Goal: Transaction & Acquisition: Book appointment/travel/reservation

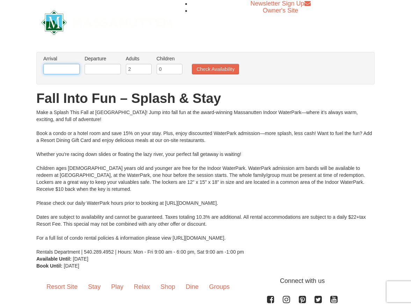
click at [54, 69] on input "text" at bounding box center [61, 69] width 36 height 10
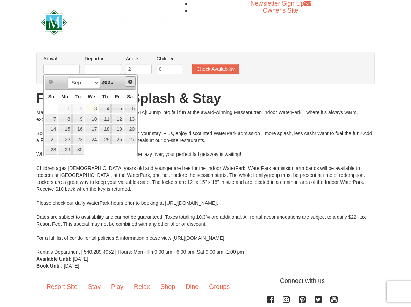
click at [132, 82] on span "Next" at bounding box center [130, 82] width 6 height 6
click at [121, 117] on link "7" at bounding box center [117, 119] width 12 height 10
type input "[DATE]"
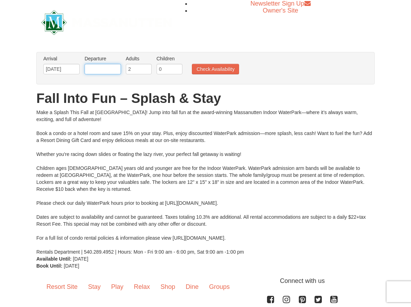
click at [105, 71] on input "text" at bounding box center [103, 69] width 36 height 10
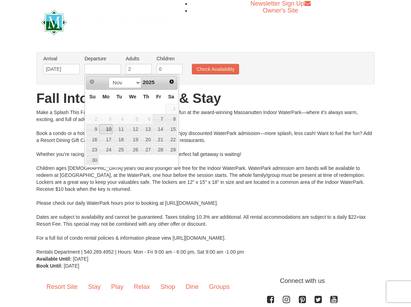
click at [99, 129] on link "10" at bounding box center [105, 129] width 13 height 10
type input "11/10/2025"
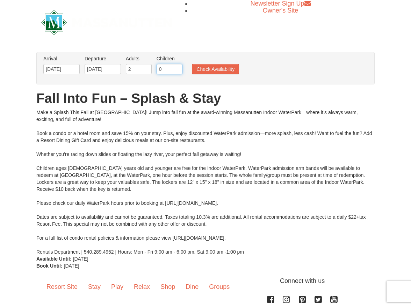
click at [170, 69] on input "0" at bounding box center [169, 69] width 26 height 10
click at [177, 67] on input "1" at bounding box center [169, 69] width 26 height 10
type input "2"
click at [177, 67] on input "2" at bounding box center [169, 69] width 26 height 10
type input "1"
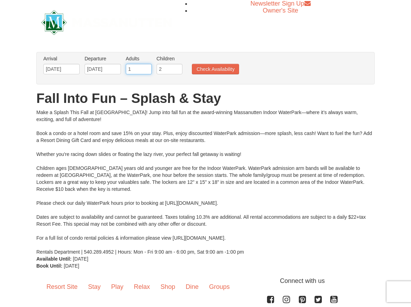
click at [147, 71] on input "1" at bounding box center [139, 69] width 26 height 10
click at [199, 73] on button "Check Availability" at bounding box center [215, 69] width 47 height 10
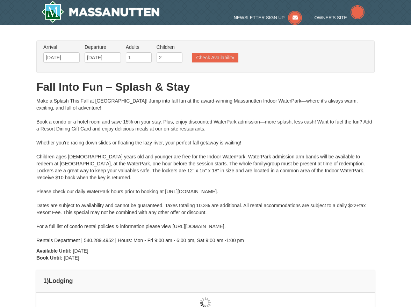
type input "11/08/2025"
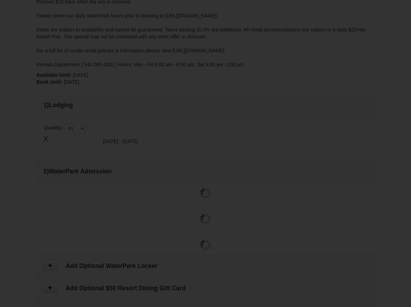
type input "[DATE]"
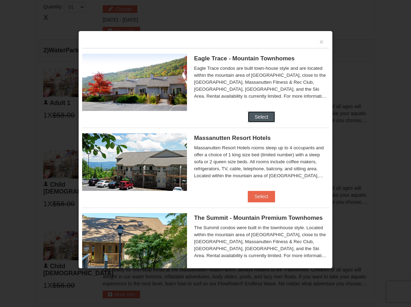
click at [266, 117] on button "Select" at bounding box center [262, 116] width 28 height 11
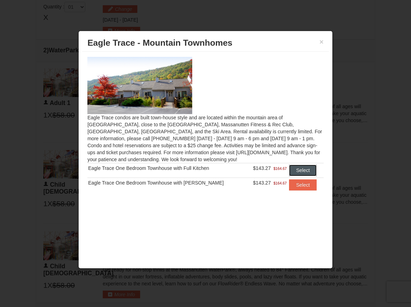
click at [303, 172] on button "Select" at bounding box center [303, 170] width 28 height 11
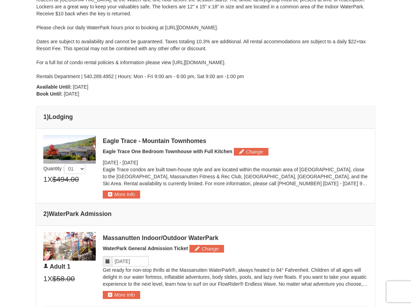
scroll to position [157, 0]
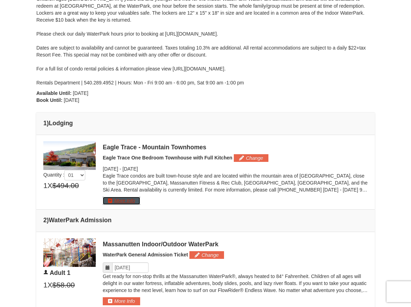
click at [134, 200] on button "More Info" at bounding box center [121, 201] width 37 height 8
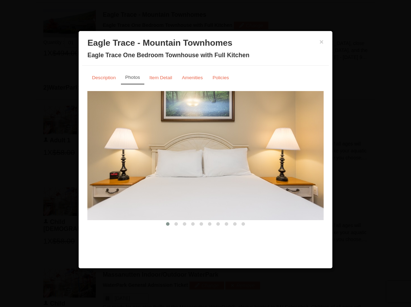
scroll to position [299, 0]
click at [321, 43] on button "×" at bounding box center [321, 41] width 4 height 7
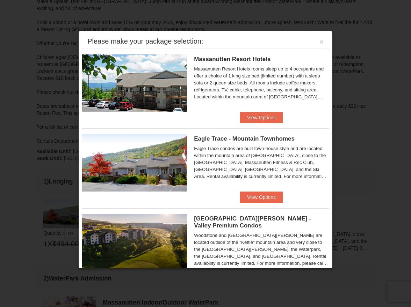
scroll to position [89, 0]
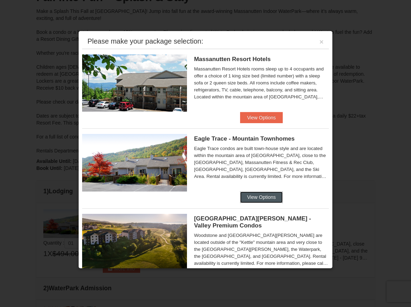
click at [255, 199] on button "View Options" at bounding box center [261, 197] width 43 height 11
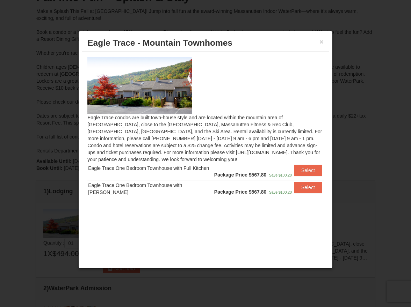
click at [323, 42] on div "× Eagle Trace - Mountain Townhomes" at bounding box center [205, 43] width 247 height 17
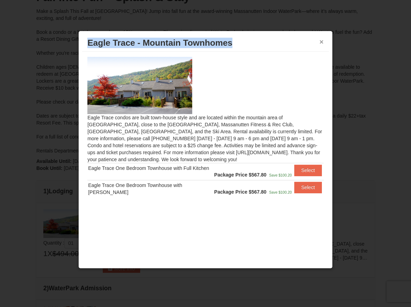
click at [323, 44] on div "× Eagle Trace - Mountain Townhomes" at bounding box center [205, 43] width 247 height 17
click at [320, 38] on button "×" at bounding box center [321, 41] width 4 height 7
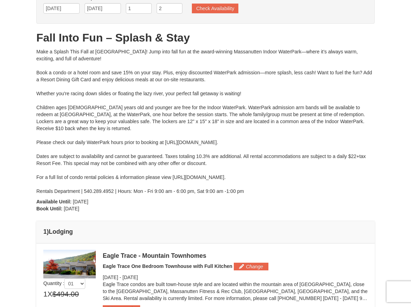
scroll to position [0, 0]
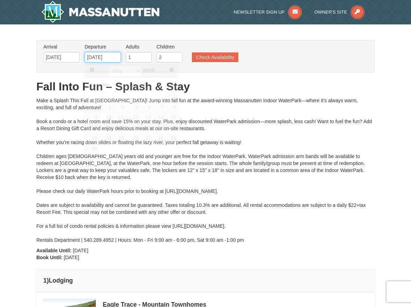
click at [108, 57] on input "11/10/2025" at bounding box center [103, 57] width 36 height 10
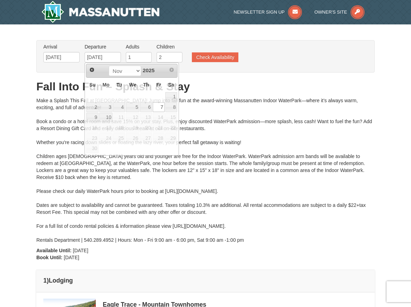
click at [268, 118] on div "Make a Splash This Fall at Massanutten! Jump into fall fun at the award-winning…" at bounding box center [205, 170] width 338 height 147
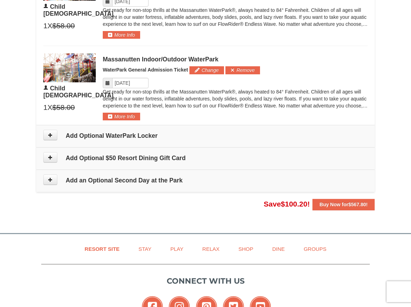
scroll to position [489, 0]
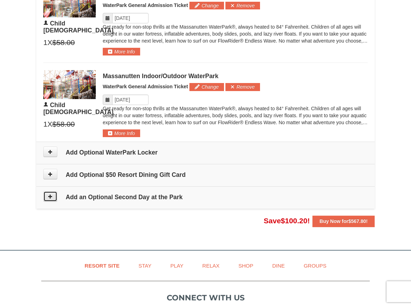
click at [47, 198] on button at bounding box center [50, 196] width 14 height 10
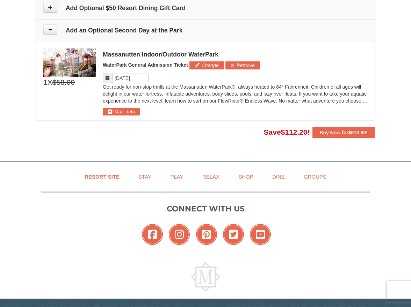
scroll to position [677, 0]
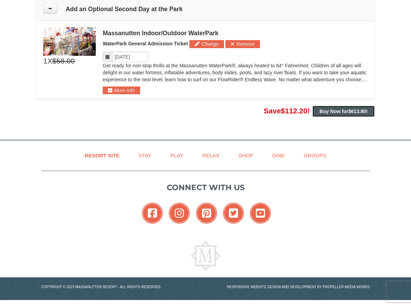
click at [342, 112] on strong "Buy Now for $613.80 !" at bounding box center [343, 112] width 48 height 6
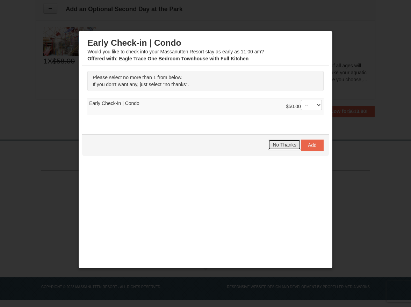
click at [282, 147] on span "No Thanks" at bounding box center [283, 145] width 23 height 6
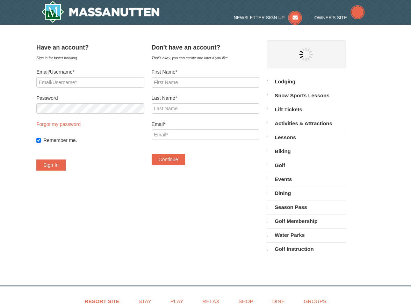
select select "9"
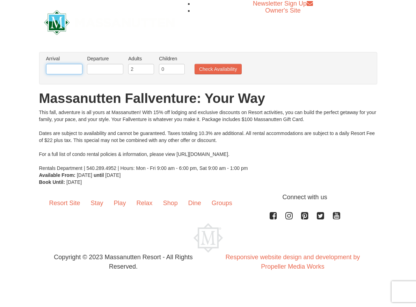
click at [66, 66] on input "text" at bounding box center [64, 69] width 36 height 10
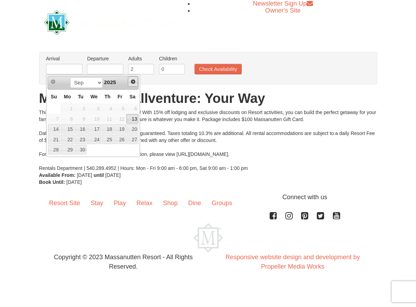
click at [135, 81] on span "Next" at bounding box center [133, 82] width 6 height 6
click at [132, 106] on link "1" at bounding box center [132, 109] width 12 height 10
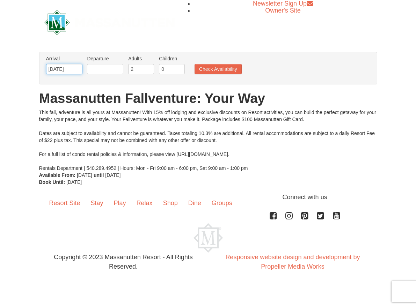
click at [67, 68] on input "11/01/2025" at bounding box center [64, 69] width 36 height 10
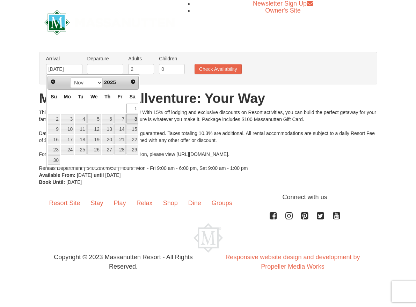
click at [134, 118] on link "8" at bounding box center [132, 119] width 12 height 10
type input "11/08/2025"
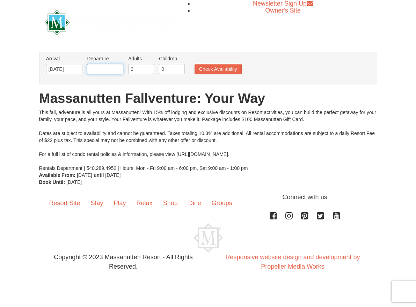
click at [106, 74] on input "text" at bounding box center [105, 69] width 36 height 10
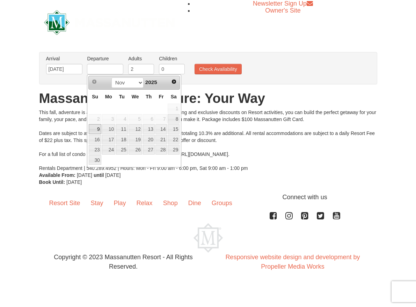
click at [96, 130] on link "9" at bounding box center [95, 129] width 12 height 10
type input "[DATE]"
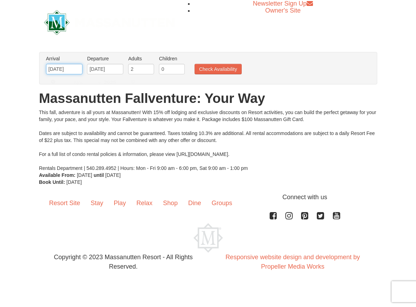
click at [63, 68] on input "[DATE]" at bounding box center [64, 69] width 36 height 10
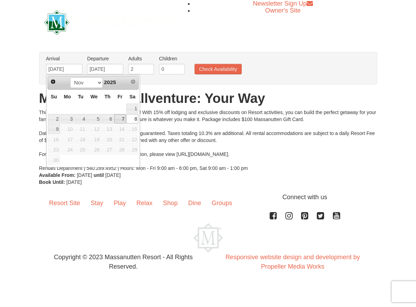
click at [117, 119] on link "7" at bounding box center [120, 119] width 12 height 10
type input "[DATE]"
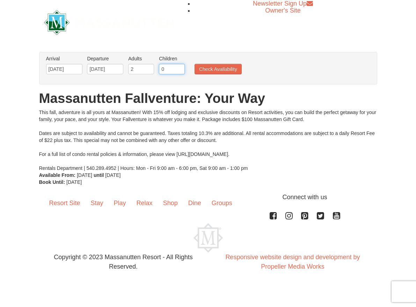
click at [179, 71] on input "0" at bounding box center [172, 69] width 26 height 10
click at [180, 67] on input "1" at bounding box center [172, 69] width 26 height 10
type input "2"
click at [179, 68] on input "2" at bounding box center [172, 69] width 26 height 10
click at [134, 69] on input "2" at bounding box center [141, 69] width 26 height 10
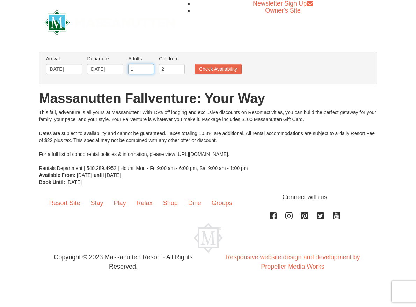
type input "1"
click at [149, 72] on input "1" at bounding box center [141, 69] width 26 height 10
click at [228, 70] on button "Check Availability" at bounding box center [217, 69] width 47 height 10
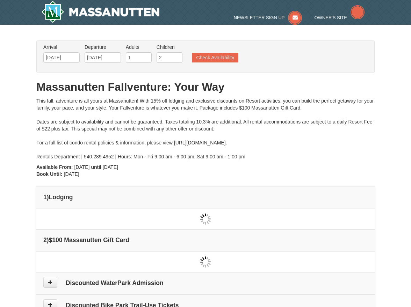
type input "[DATE]"
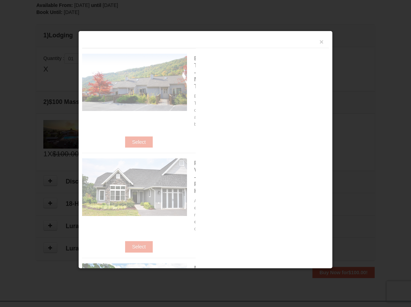
scroll to position [214, 0]
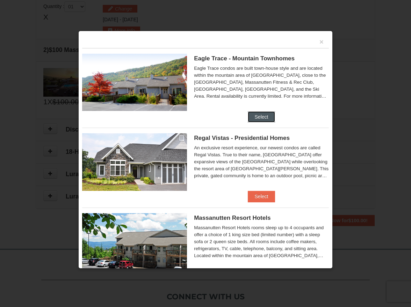
click at [263, 121] on button "Select" at bounding box center [262, 116] width 28 height 11
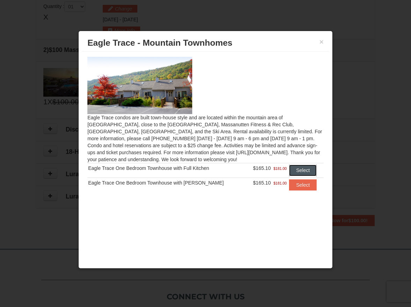
click at [299, 172] on button "Select" at bounding box center [303, 170] width 28 height 11
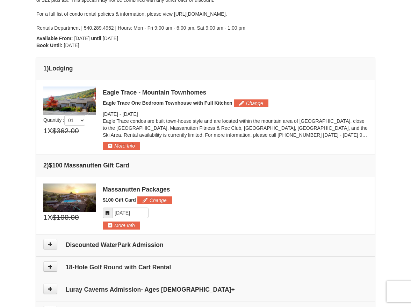
scroll to position [210, 0]
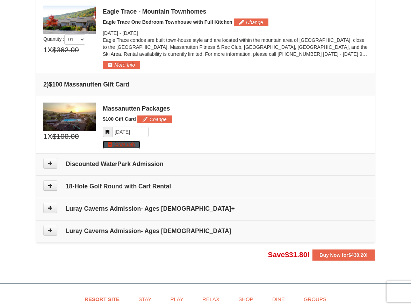
click at [119, 147] on button "More Info" at bounding box center [121, 145] width 37 height 8
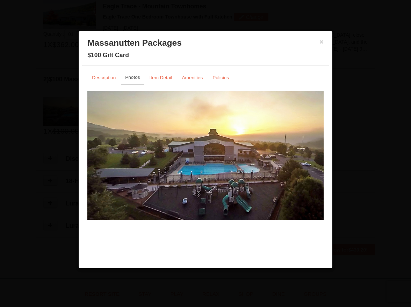
scroll to position [215, 0]
click at [159, 80] on small "Item Detail" at bounding box center [160, 77] width 23 height 5
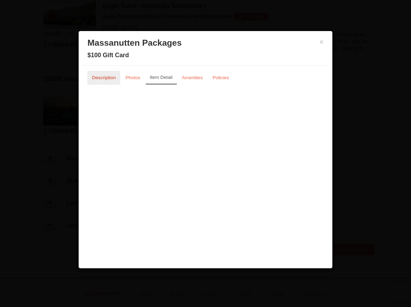
click at [110, 76] on small "Description" at bounding box center [104, 77] width 24 height 5
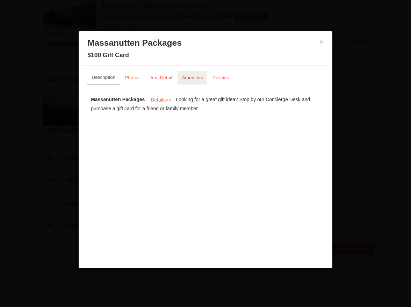
click at [187, 80] on link "Amenities" at bounding box center [192, 78] width 30 height 14
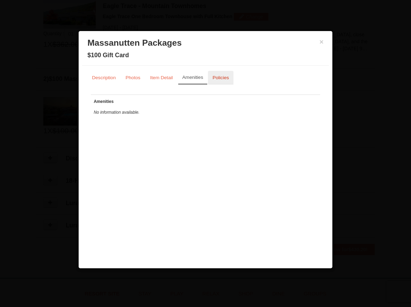
click at [232, 84] on link "Policies" at bounding box center [220, 78] width 25 height 14
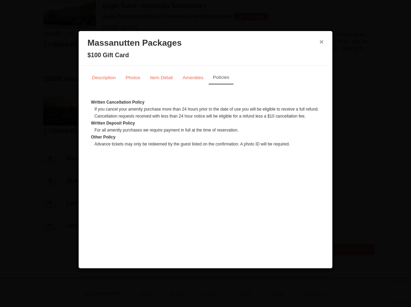
click at [321, 42] on button "×" at bounding box center [321, 41] width 4 height 7
